Goal: Task Accomplishment & Management: Complete application form

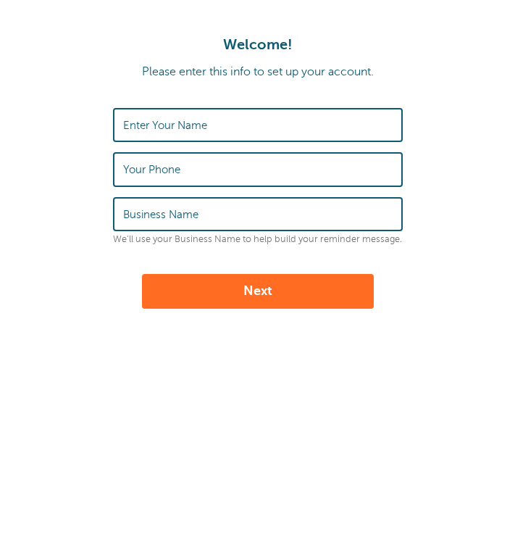
click at [207, 139] on input "Enter Your Name" at bounding box center [258, 124] width 270 height 31
type input "jjh"
click at [238, 209] on input "Business Name" at bounding box center [258, 214] width 270 height 31
type input "jghjgh"
click at [201, 172] on input "Your Phone" at bounding box center [258, 169] width 270 height 31
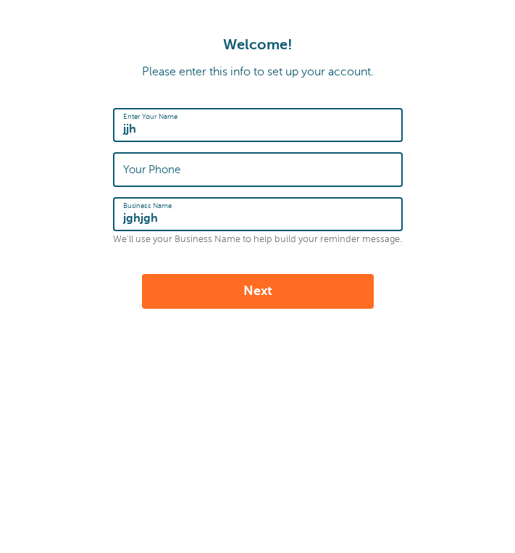
click at [162, 120] on label "Enter Your Name" at bounding box center [150, 116] width 54 height 9
click at [162, 120] on input "jjh" at bounding box center [258, 124] width 270 height 31
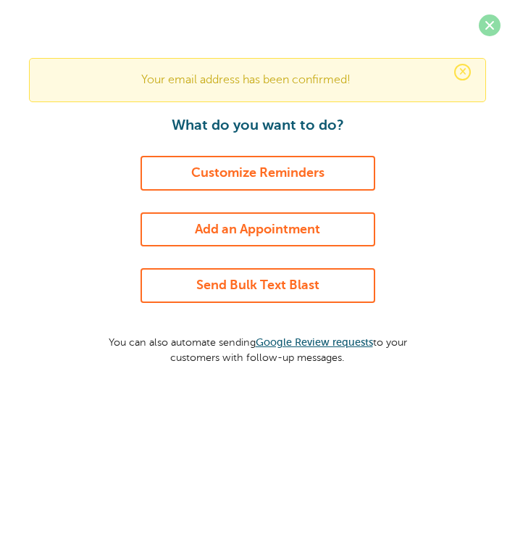
click at [487, 22] on span at bounding box center [490, 25] width 22 height 22
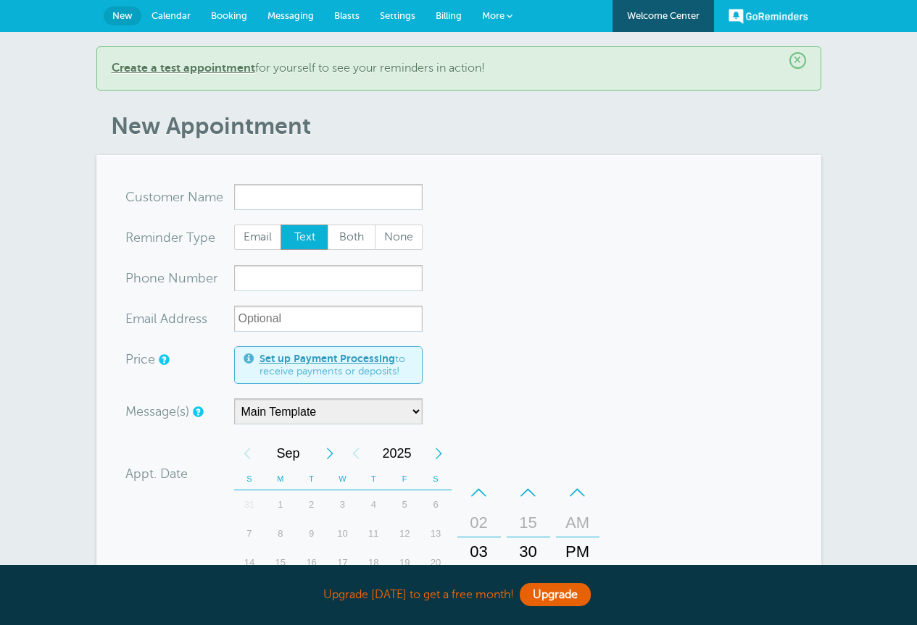
click at [504, 17] on link "GoReminders" at bounding box center [768, 16] width 80 height 32
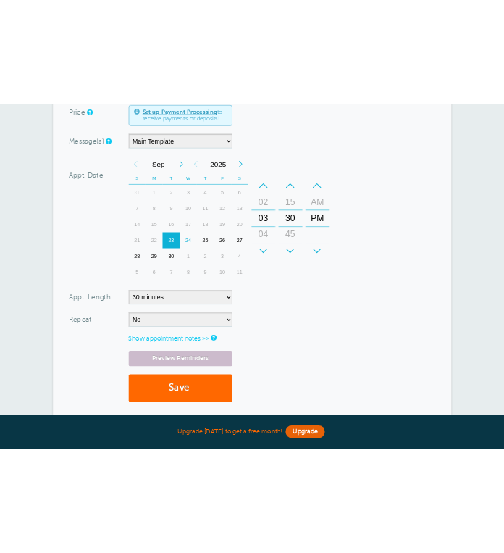
scroll to position [524, 0]
